Goal: Information Seeking & Learning: Learn about a topic

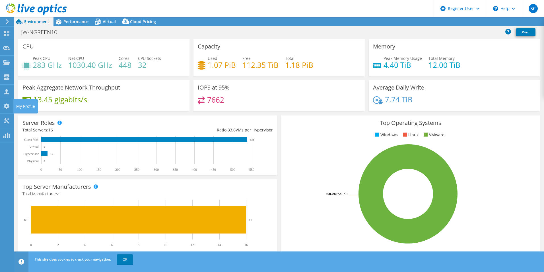
select select "USD"
click at [73, 20] on span "Performance" at bounding box center [75, 21] width 25 height 5
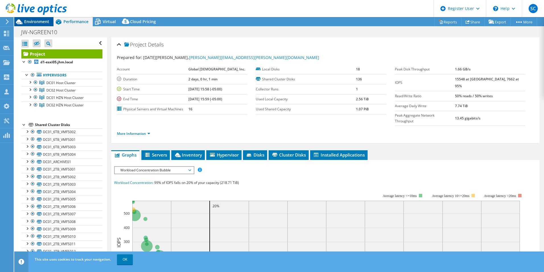
click at [38, 24] on span "Environment" at bounding box center [36, 21] width 25 height 5
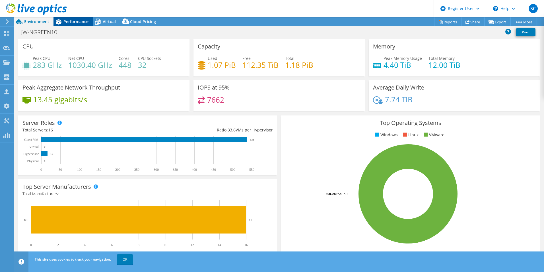
click at [79, 20] on span "Performance" at bounding box center [75, 21] width 25 height 5
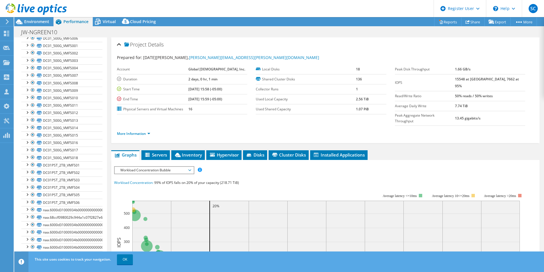
scroll to position [342, 0]
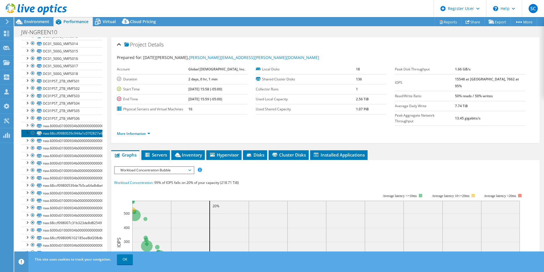
click at [70, 129] on link "naa.68ccf0980029c944a1c07f2827e69203" at bounding box center [61, 132] width 81 height 7
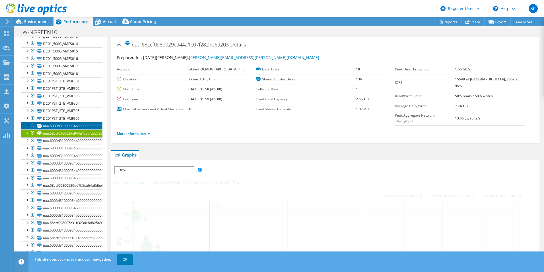
click at [71, 126] on link "naa.6000d31000934b00000000000000008f" at bounding box center [61, 125] width 81 height 7
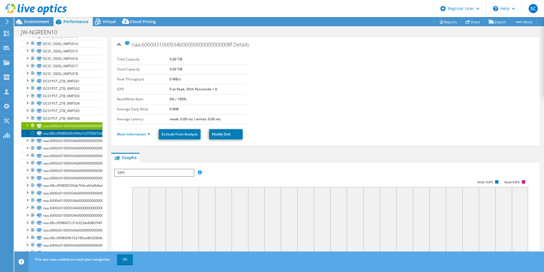
click at [53, 134] on link "naa.68ccf0980029c944a1c07f2827e69203" at bounding box center [61, 132] width 81 height 7
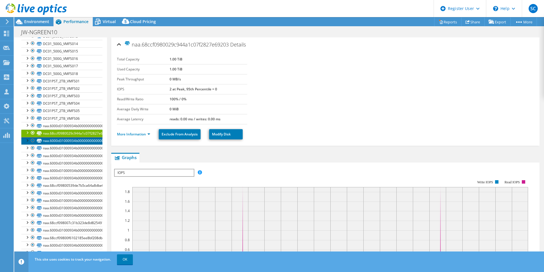
click at [54, 141] on link "naa.6000d31000934b000000000000000090" at bounding box center [61, 140] width 81 height 7
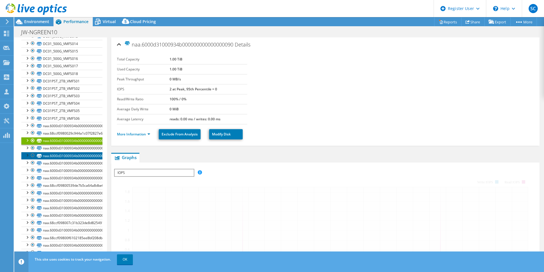
click at [59, 152] on link "naa.6000d31000934b000000000000000092" at bounding box center [61, 155] width 81 height 7
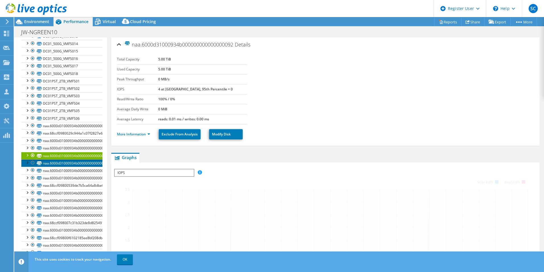
click at [60, 160] on link "naa.6000d31000934b000000000000000093" at bounding box center [61, 162] width 81 height 7
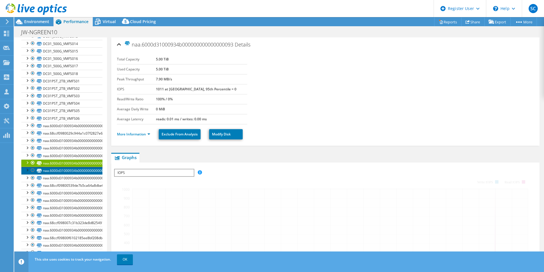
click at [64, 173] on link "naa.6000d31000934b00000000000000005e" at bounding box center [61, 170] width 81 height 7
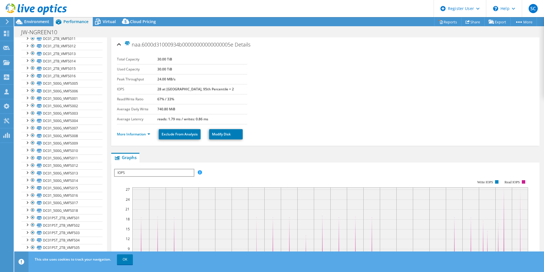
scroll to position [0, 0]
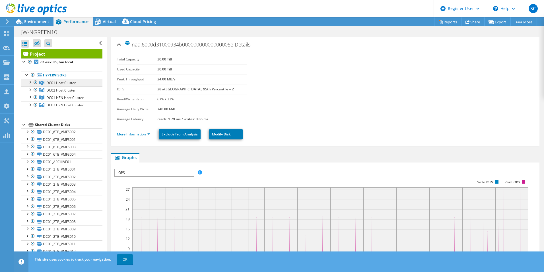
click at [61, 83] on span "DC01 Host Cluster" at bounding box center [60, 82] width 29 height 5
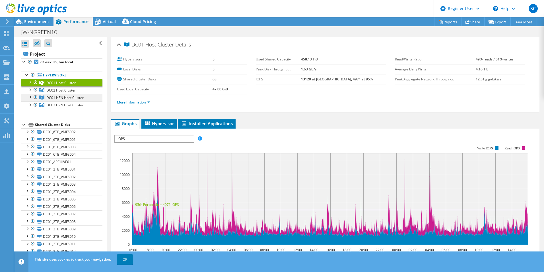
click at [65, 94] on link "DC01 HZN Host Cluster" at bounding box center [61, 97] width 81 height 7
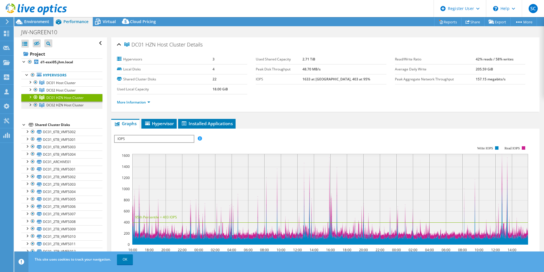
click at [68, 105] on span "DC02 HZN Host Cluster" at bounding box center [64, 104] width 37 height 5
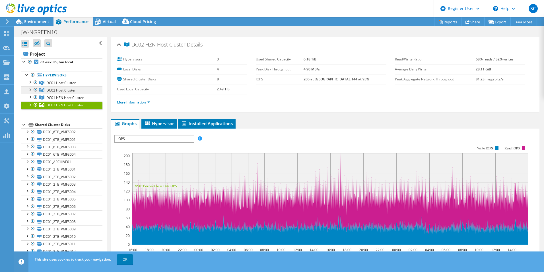
click at [71, 93] on link "DC02 Host Cluster" at bounding box center [61, 89] width 81 height 7
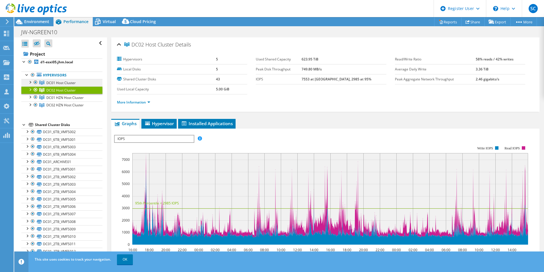
click at [65, 84] on span "DC01 Host Cluster" at bounding box center [60, 82] width 29 height 5
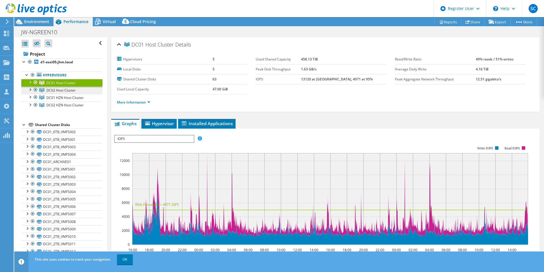
click at [65, 91] on span "DC02 Host Cluster" at bounding box center [60, 90] width 29 height 5
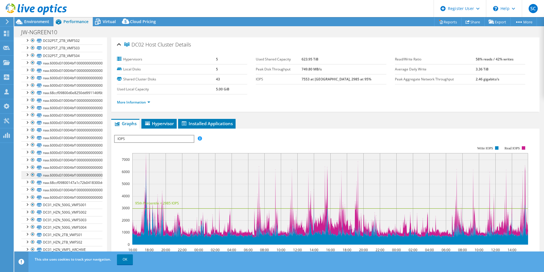
scroll to position [888, 0]
